Goal: Manage account settings

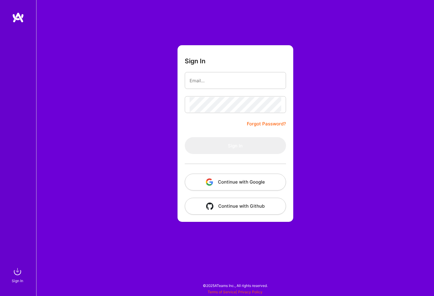
click at [245, 181] on button "Continue with Google" at bounding box center [235, 182] width 101 height 17
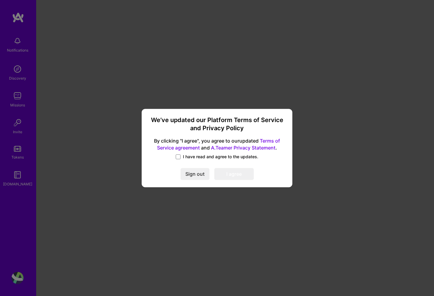
click at [189, 155] on span "I have read and agree to the updates." at bounding box center [220, 157] width 75 height 6
click at [0, 0] on input "I have read and agree to the updates." at bounding box center [0, 0] width 0 height 0
click at [237, 174] on button "I agree" at bounding box center [233, 174] width 39 height 12
